Goal: Communication & Community: Answer question/provide support

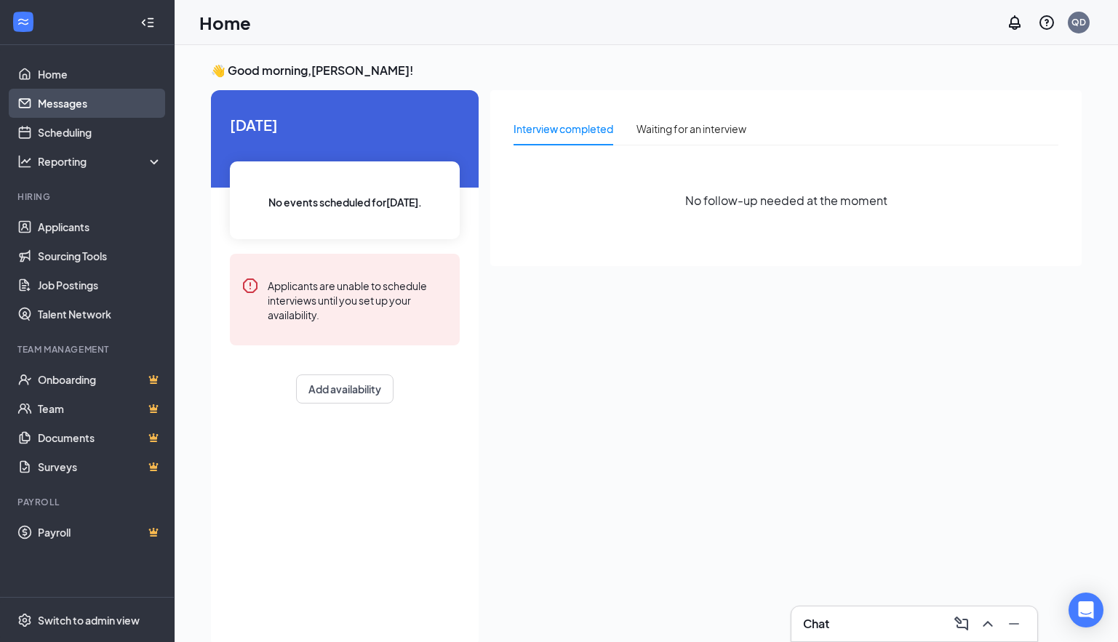
click at [98, 106] on link "Messages" at bounding box center [100, 103] width 124 height 29
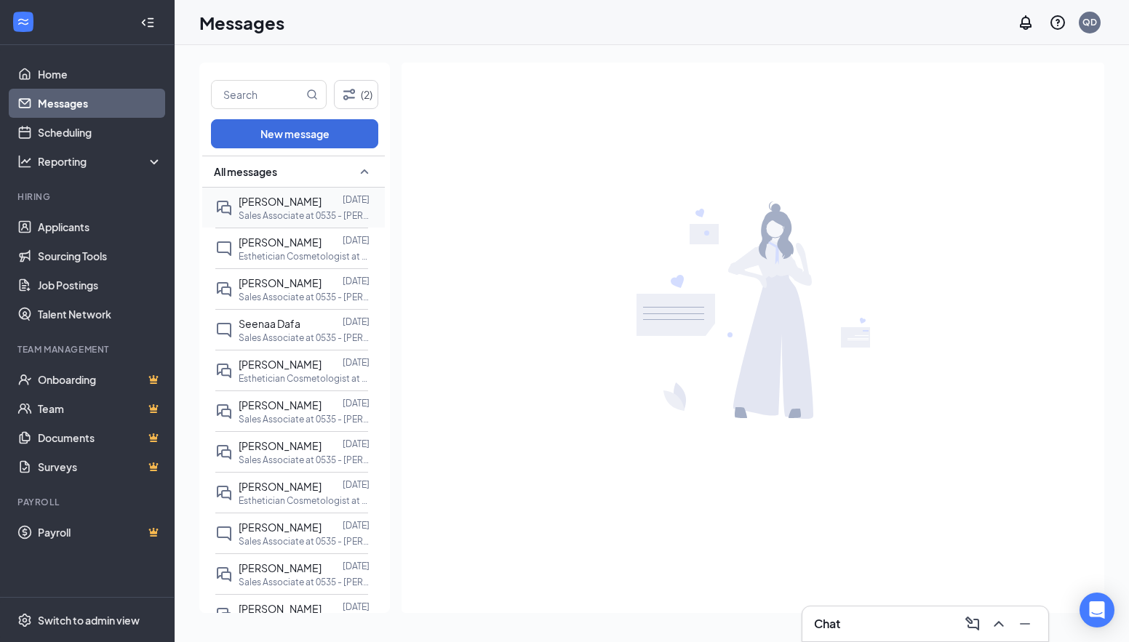
click at [272, 207] on span "[PERSON_NAME]" at bounding box center [280, 201] width 83 height 13
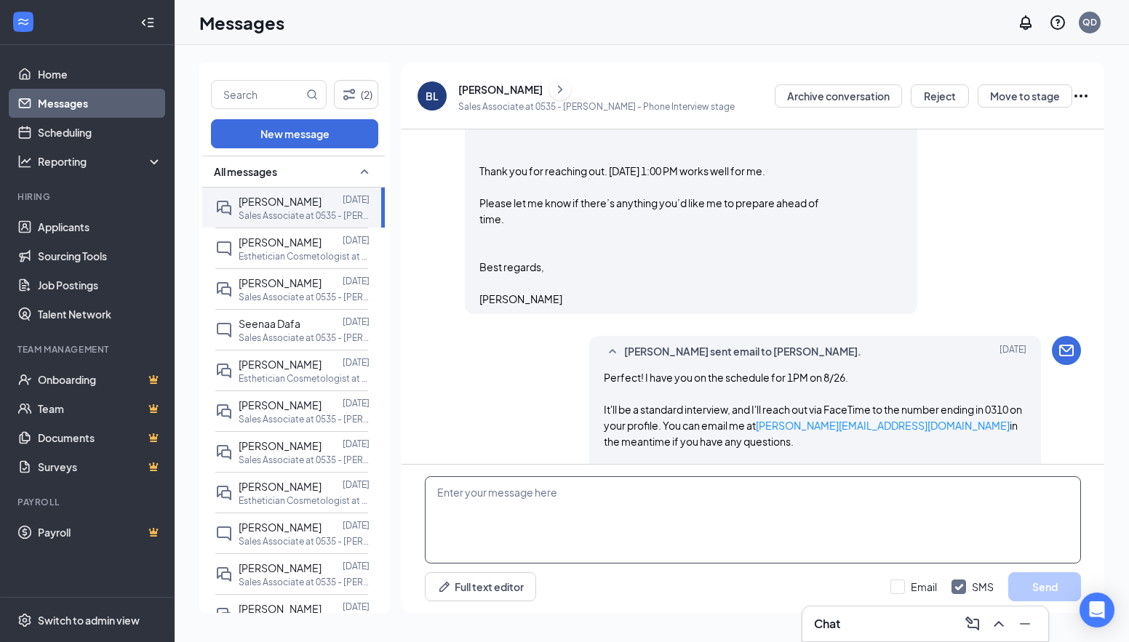
scroll to position [1114, 0]
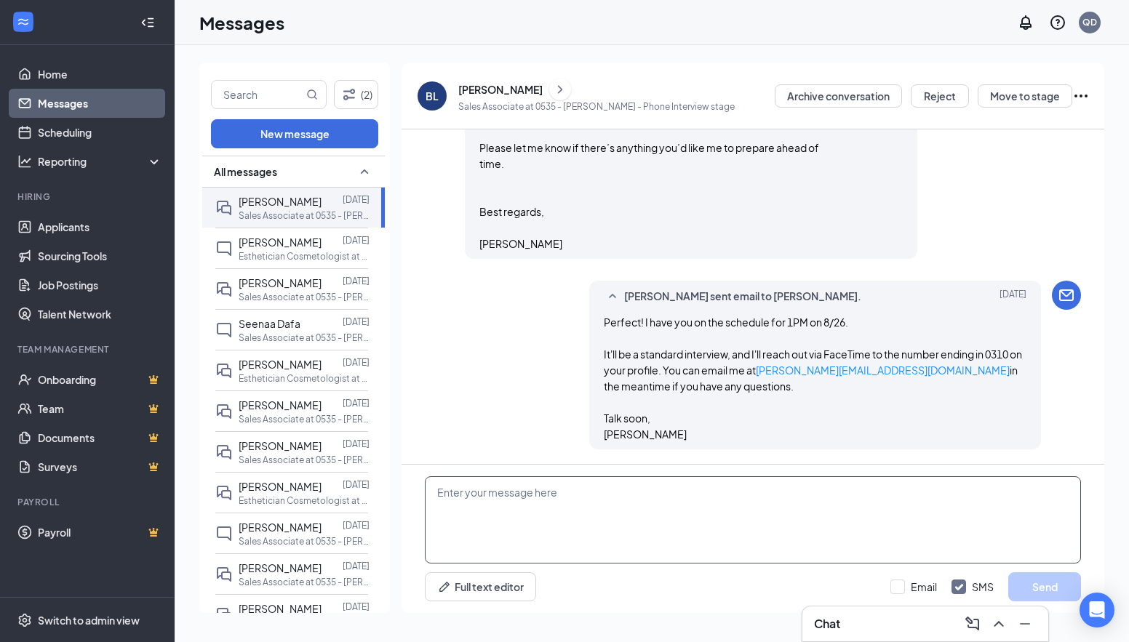
click at [601, 501] on textarea at bounding box center [753, 519] width 656 height 87
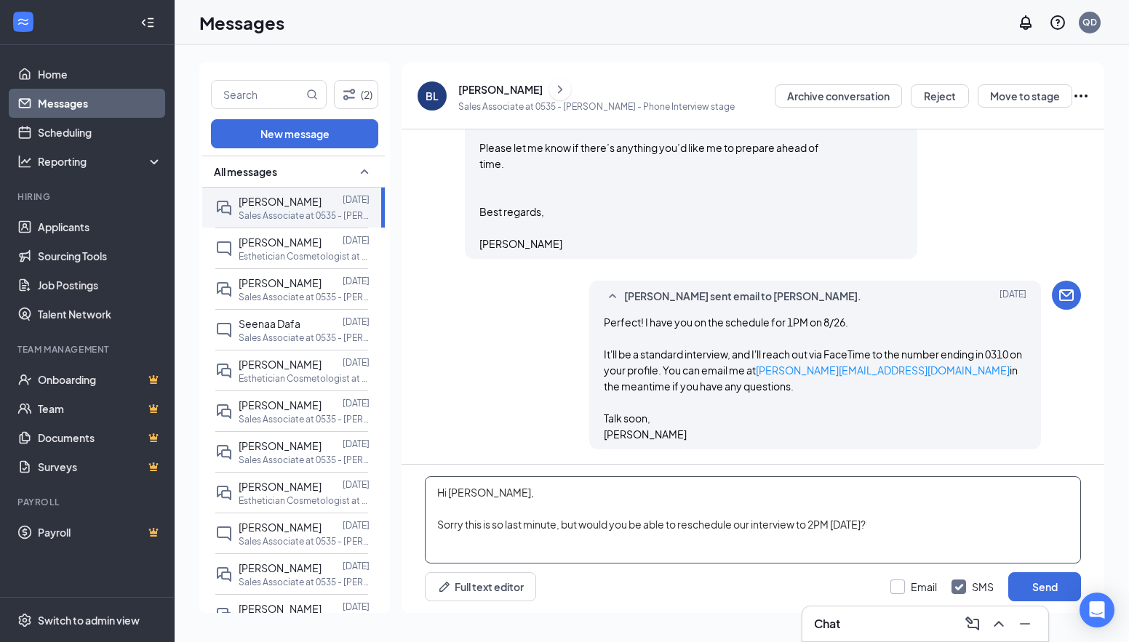
type textarea "Hi [PERSON_NAME], Sorry this is so last minute, but would you be able to resche…"
click at [890, 591] on input "Email" at bounding box center [913, 587] width 47 height 15
checkbox input "true"
click at [862, 526] on textarea "Hi [PERSON_NAME], Sorry this is so last minute, but would you be able to resche…" at bounding box center [753, 519] width 656 height 87
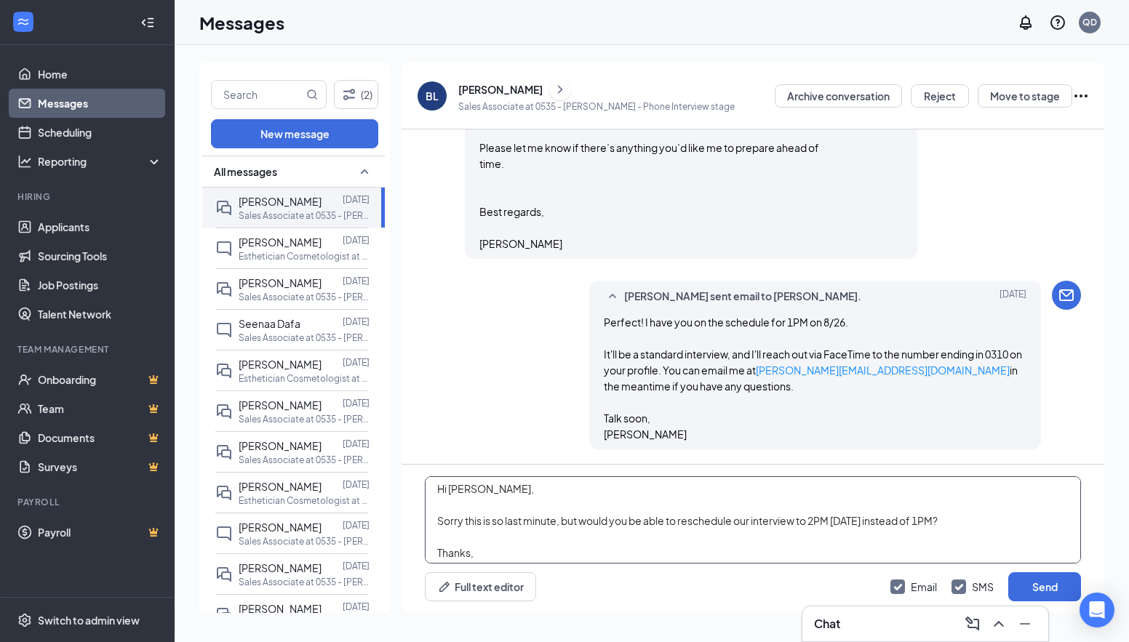
scroll to position [0, 0]
drag, startPoint x: 590, startPoint y: 526, endPoint x: 433, endPoint y: 525, distance: 157.1
click at [433, 525] on textarea "Hi [PERSON_NAME], Sorry this is so last minute, but would you be able to resche…" at bounding box center [753, 519] width 656 height 87
click at [604, 526] on textarea "Hi [PERSON_NAME], Would you be able to reschedule our interview to 2PM [DATE] i…" at bounding box center [753, 519] width 656 height 87
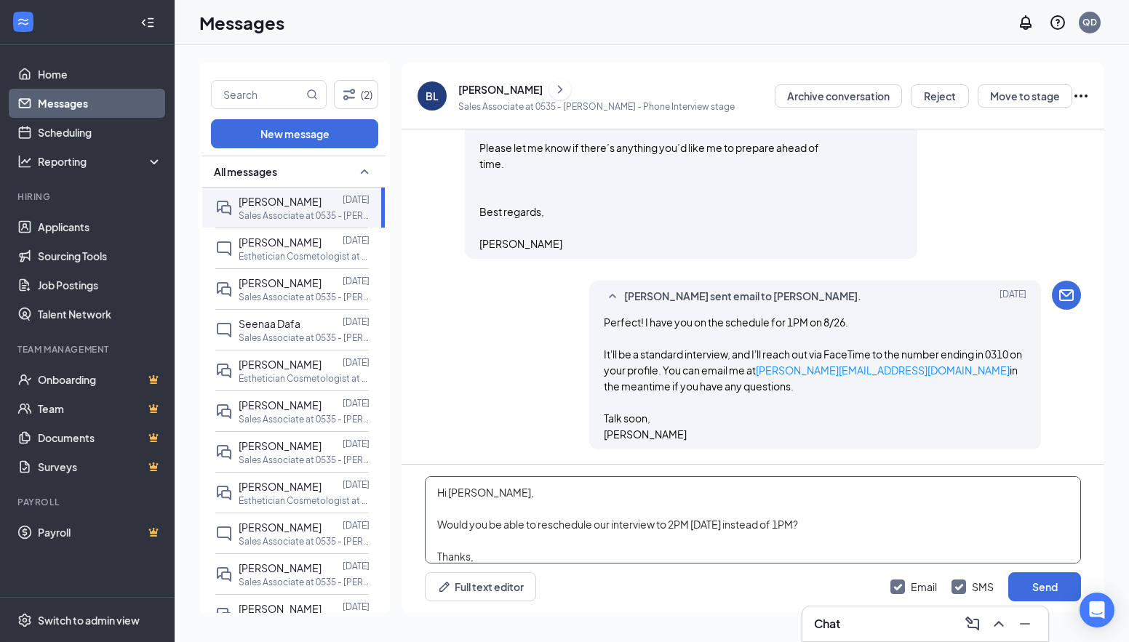
click at [685, 523] on textarea "Hi [PERSON_NAME], Would you be able to reschedule our interview to 2PM [DATE] i…" at bounding box center [753, 519] width 656 height 87
type textarea "Hi [PERSON_NAME], Would you be able to reschedule our interview to 2PM [DATE] i…"
click at [1037, 578] on button "Send" at bounding box center [1044, 586] width 73 height 29
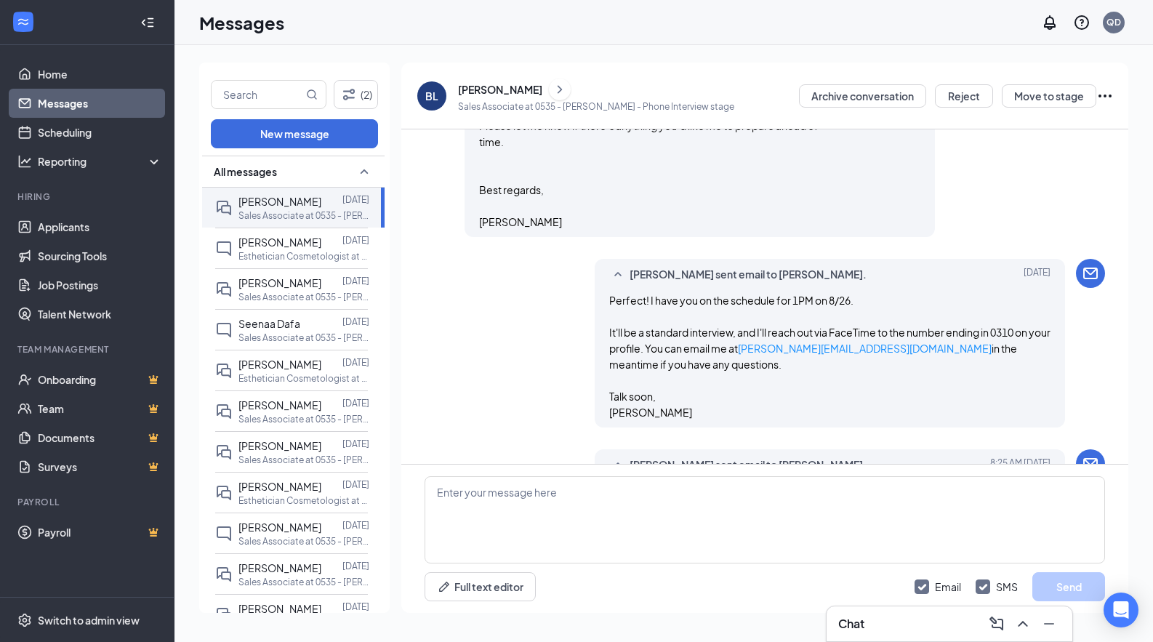
scroll to position [1067, 0]
